Goal: Browse casually

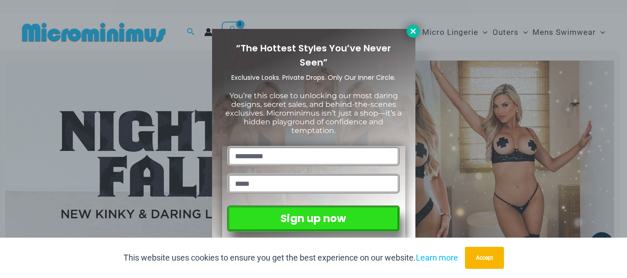
click at [415, 32] on icon at bounding box center [413, 31] width 8 height 8
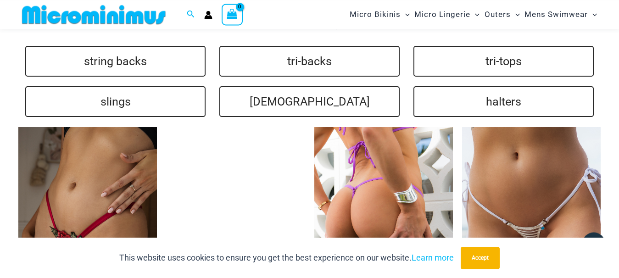
scroll to position [1889, 0]
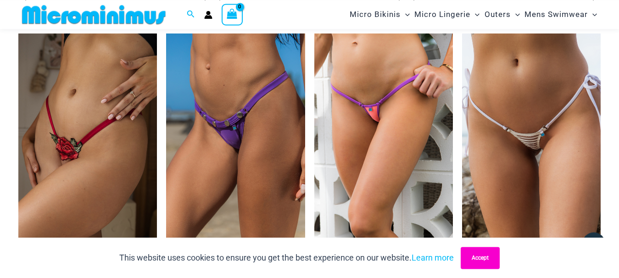
click at [483, 258] on button "Accept" at bounding box center [480, 258] width 39 height 22
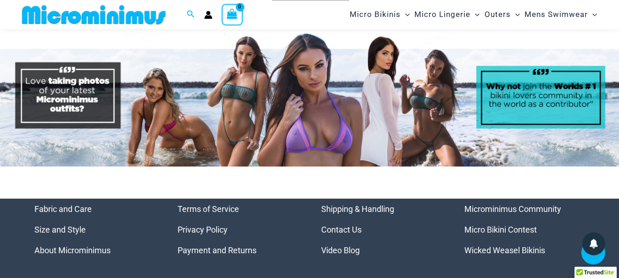
scroll to position [3949, 0]
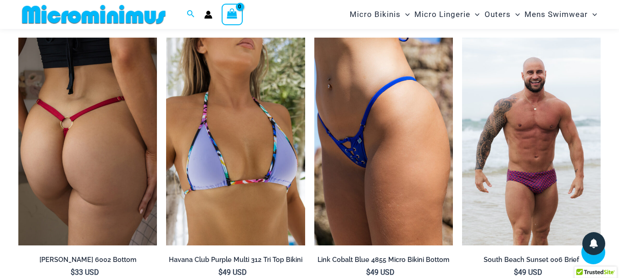
scroll to position [2661, 0]
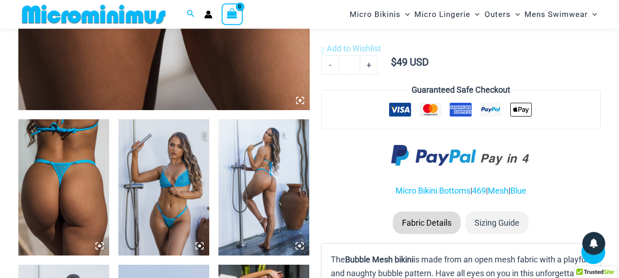
scroll to position [356, 0]
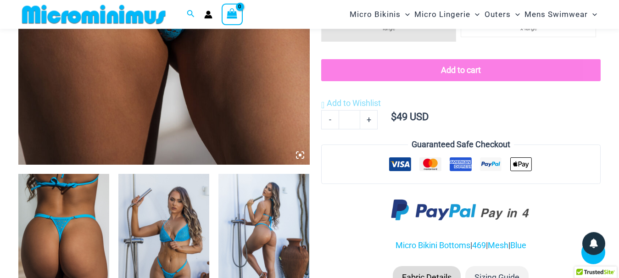
click at [84, 231] on img at bounding box center [63, 242] width 91 height 136
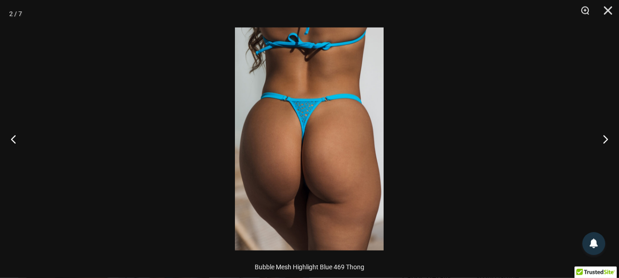
click at [329, 200] on img at bounding box center [309, 139] width 149 height 223
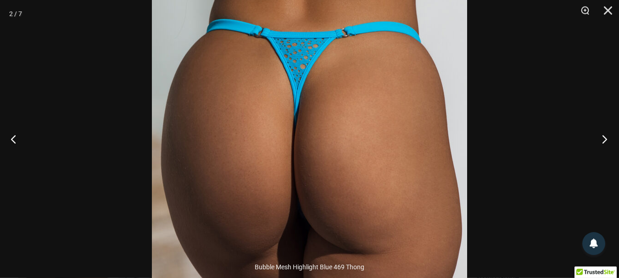
click at [606, 143] on button "Next" at bounding box center [602, 139] width 34 height 46
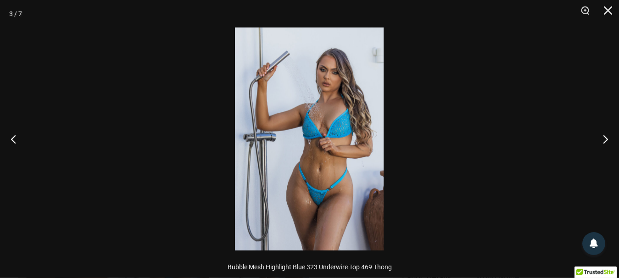
click at [330, 207] on img at bounding box center [309, 139] width 149 height 223
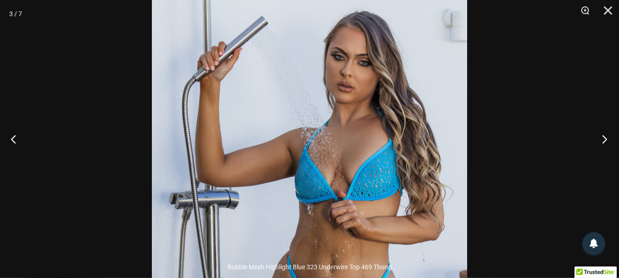
click at [607, 138] on button "Next" at bounding box center [602, 139] width 34 height 46
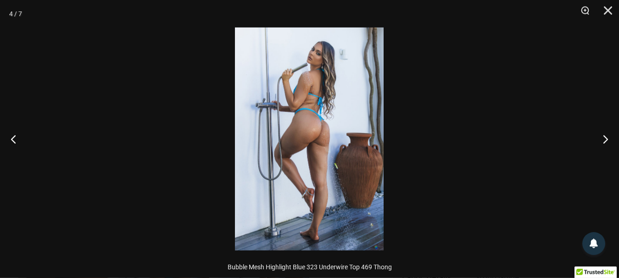
click at [326, 119] on img at bounding box center [309, 139] width 149 height 223
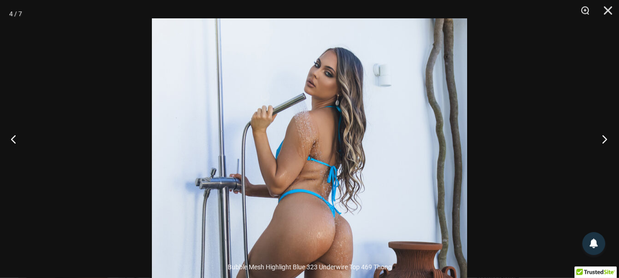
click at [604, 134] on button "Next" at bounding box center [602, 139] width 34 height 46
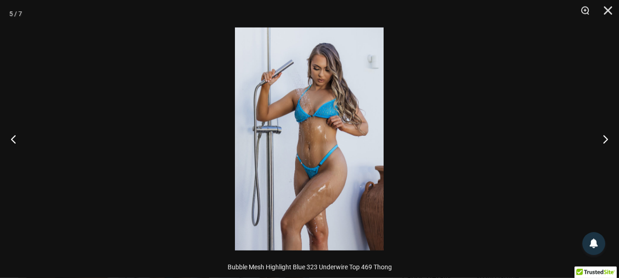
click at [263, 170] on img at bounding box center [309, 139] width 149 height 223
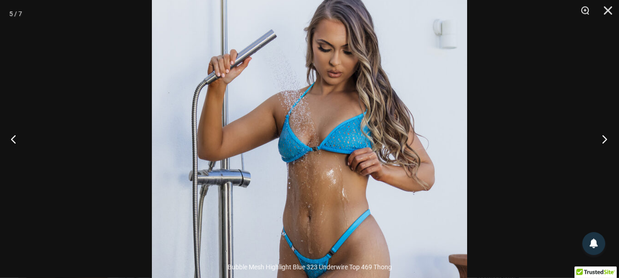
click at [606, 144] on button "Next" at bounding box center [602, 139] width 34 height 46
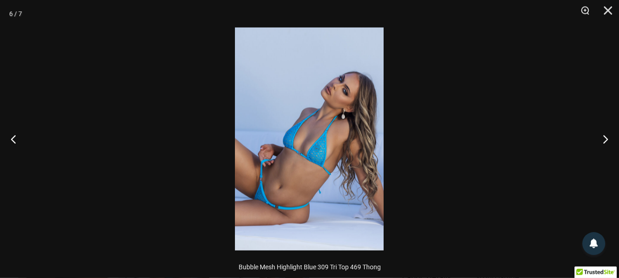
click at [321, 196] on img at bounding box center [309, 139] width 149 height 223
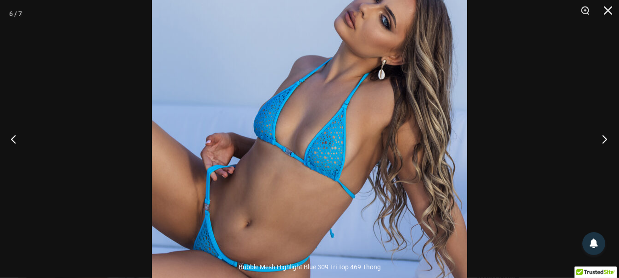
click at [607, 139] on button "Next" at bounding box center [602, 139] width 34 height 46
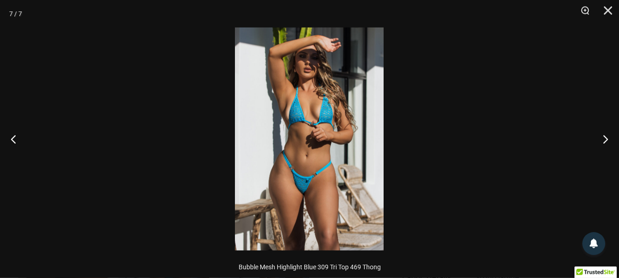
click at [308, 197] on img at bounding box center [309, 139] width 149 height 223
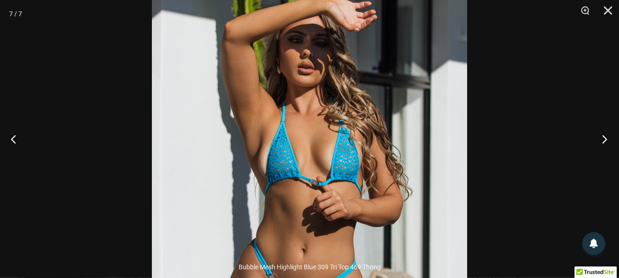
click at [604, 137] on button "Next" at bounding box center [602, 139] width 34 height 46
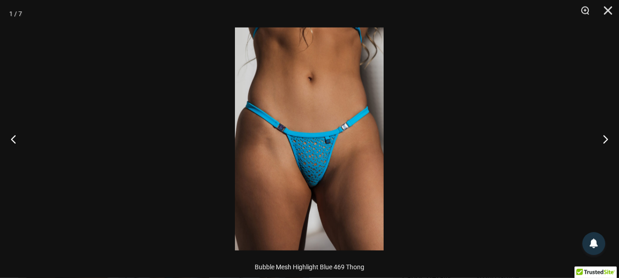
click at [307, 148] on img at bounding box center [309, 139] width 149 height 223
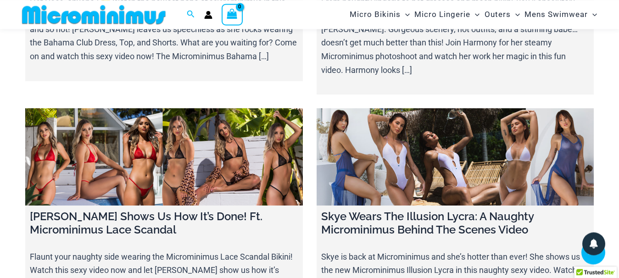
scroll to position [10782, 0]
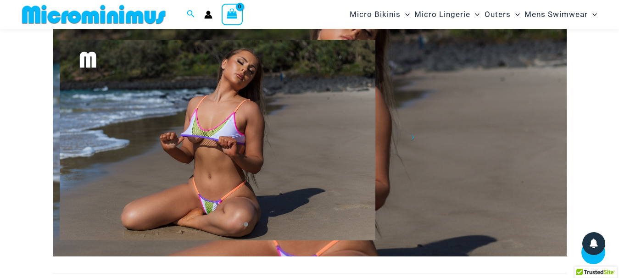
scroll to position [1615, 0]
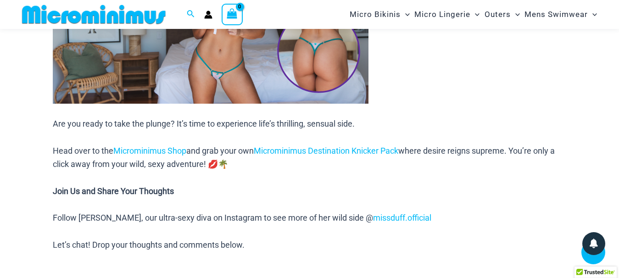
scroll to position [1959, 0]
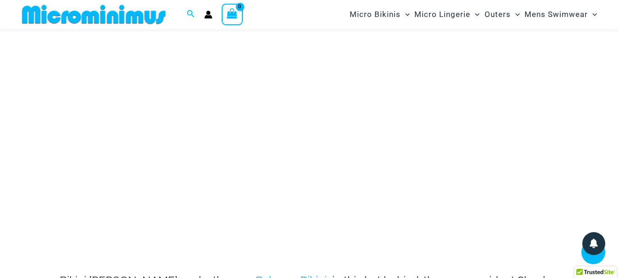
scroll to position [169, 0]
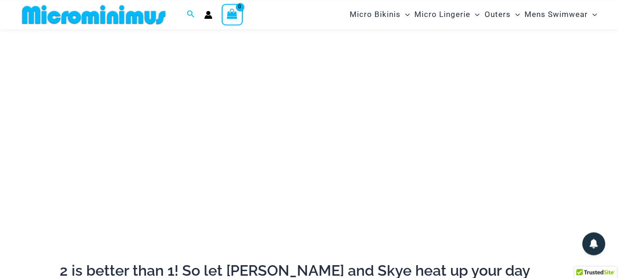
scroll to position [85, 0]
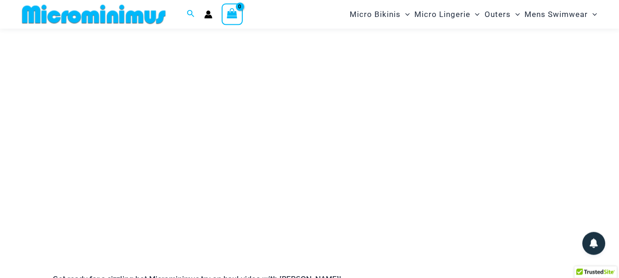
scroll to position [132, 0]
